Goal: Check status: Check status

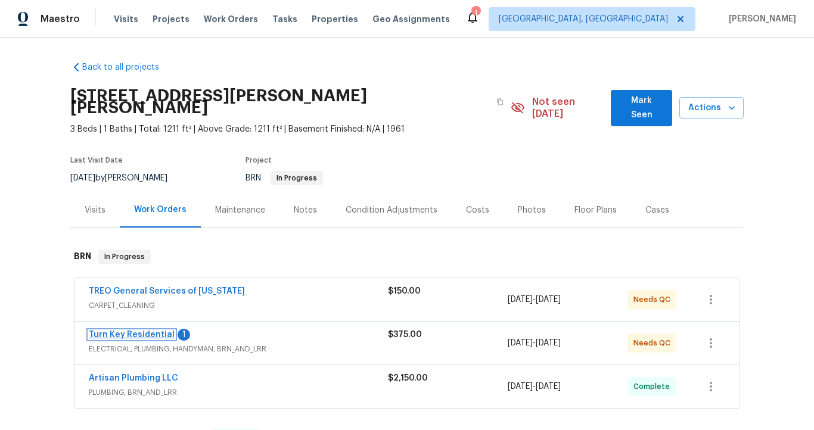
click at [127, 331] on link "Turn Key Residential" at bounding box center [132, 335] width 86 height 8
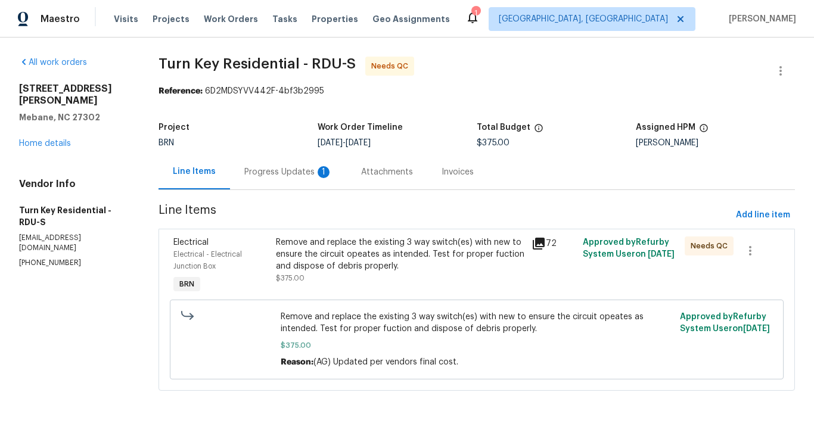
click at [267, 174] on div "Progress Updates 1" at bounding box center [288, 172] width 88 height 12
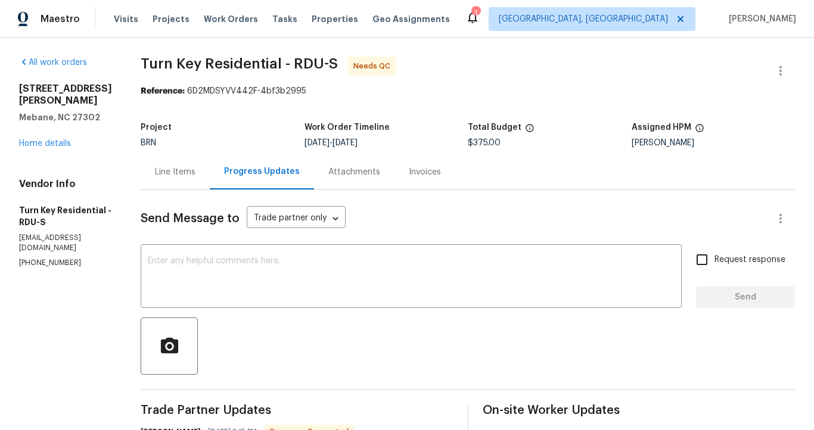
click at [195, 172] on div "Line Items" at bounding box center [175, 172] width 41 height 12
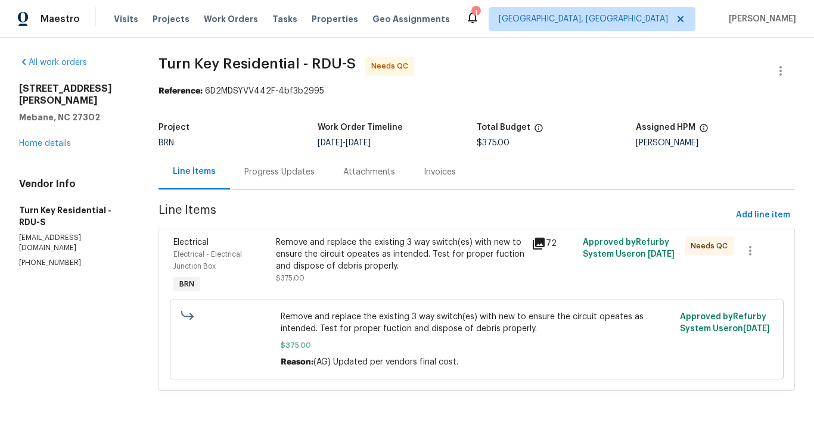
scroll to position [1, 0]
click at [536, 241] on icon at bounding box center [539, 244] width 12 height 12
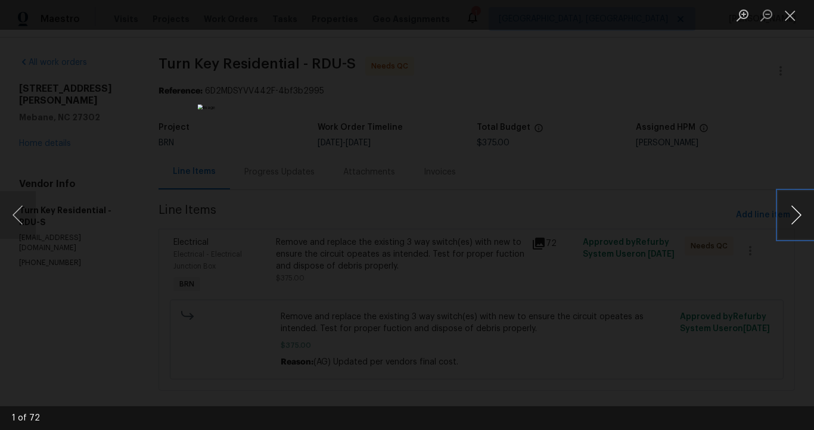
click at [796, 218] on button "Next image" at bounding box center [796, 215] width 36 height 48
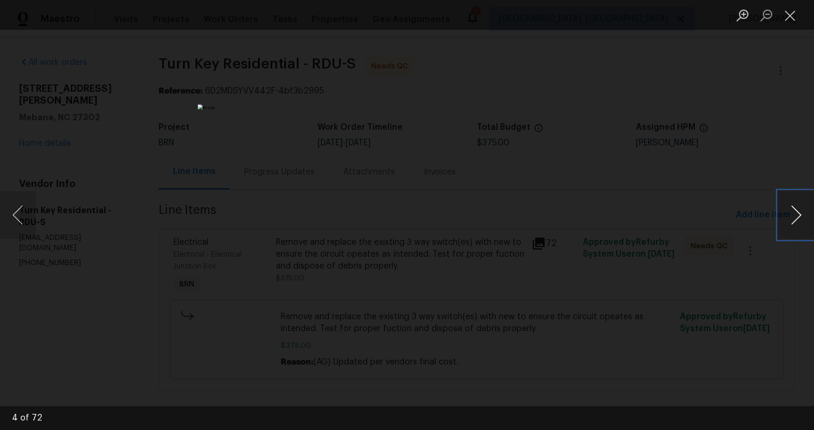
click at [796, 218] on button "Next image" at bounding box center [796, 215] width 36 height 48
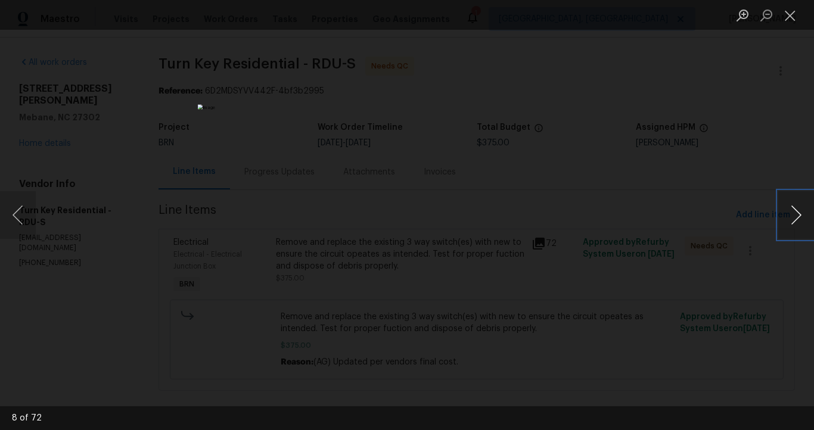
click at [796, 218] on button "Next image" at bounding box center [796, 215] width 36 height 48
click at [139, 239] on div "Lightbox" at bounding box center [407, 215] width 814 height 430
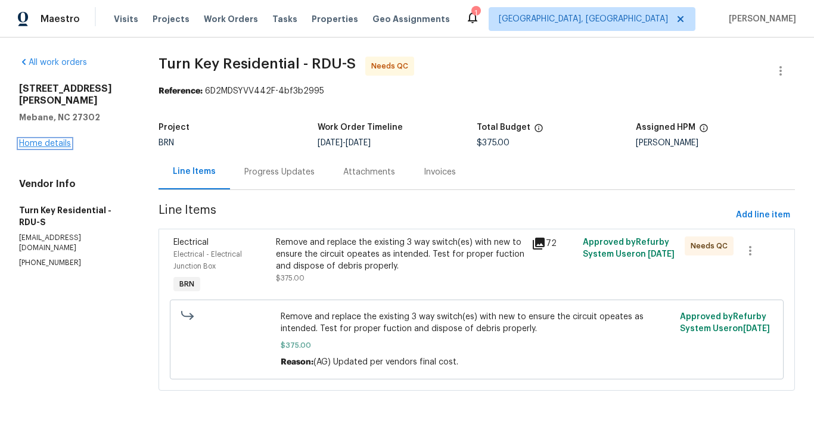
click at [62, 139] on link "Home details" at bounding box center [45, 143] width 52 height 8
